Goal: Task Accomplishment & Management: Use online tool/utility

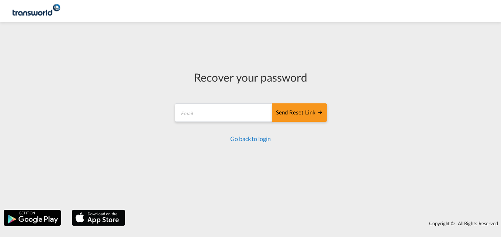
click at [243, 138] on link "Go back to login" at bounding box center [250, 138] width 40 height 7
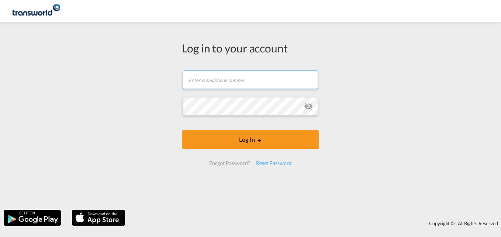
type input "[EMAIL_ADDRESS][PERSON_NAME][DOMAIN_NAME]"
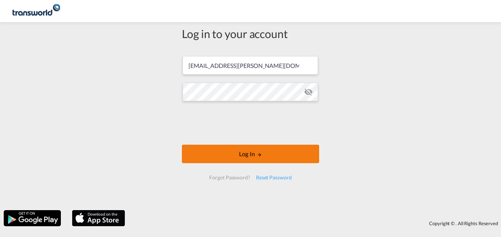
click at [229, 157] on button "Log In" at bounding box center [250, 154] width 137 height 18
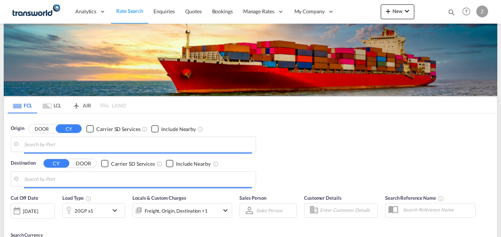
type input "[PERSON_NAME] ([PERSON_NAME]), [GEOGRAPHIC_DATA]"
type input "Shuaiba, KWSAA"
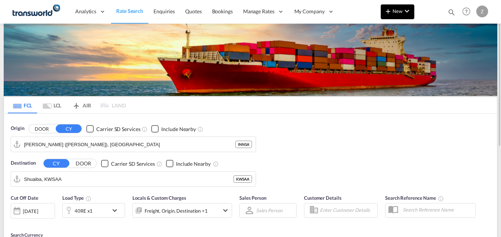
click at [391, 13] on md-icon "icon-plus 400-fg" at bounding box center [388, 11] width 9 height 9
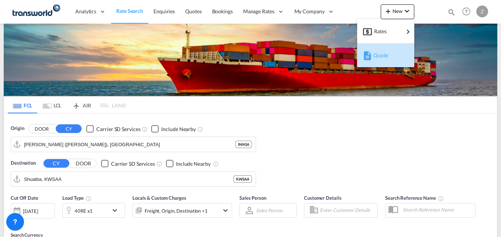
click at [378, 52] on span "Quote" at bounding box center [378, 55] width 8 height 15
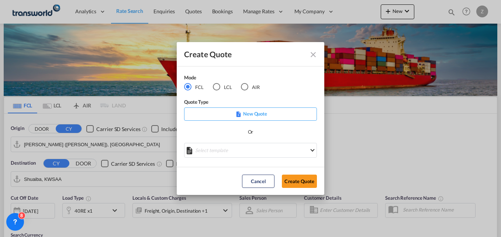
click at [383, 69] on div "Create Quote Mode FCL LCL AIR Quote Type New Quote Or Select template No Result…" at bounding box center [250, 118] width 501 height 237
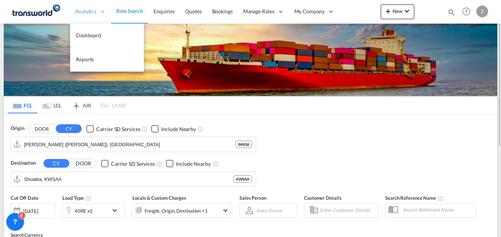
click at [83, 15] on span "Analytics" at bounding box center [85, 11] width 21 height 7
click at [93, 58] on span "Reports" at bounding box center [85, 59] width 18 height 6
